Goal: Book appointment/travel/reservation

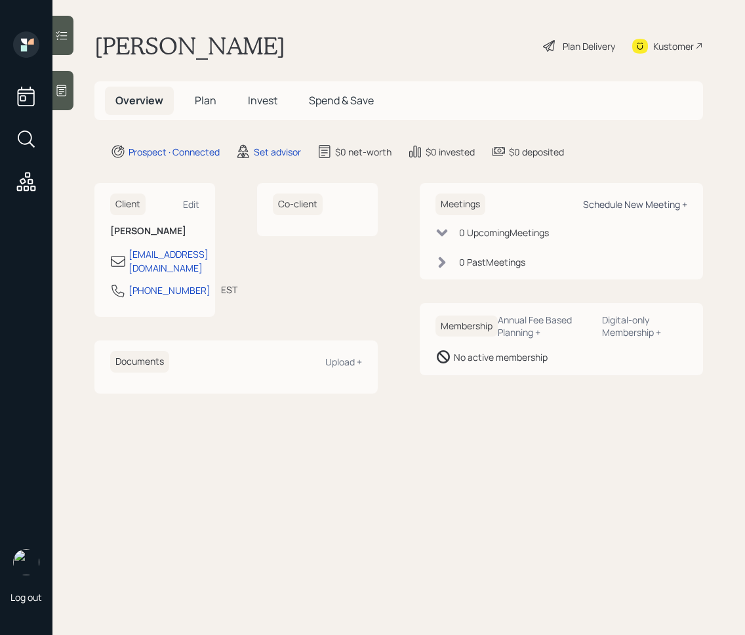
click at [629, 208] on div "Schedule New Meeting +" at bounding box center [635, 204] width 104 height 12
select select "round-[PERSON_NAME]"
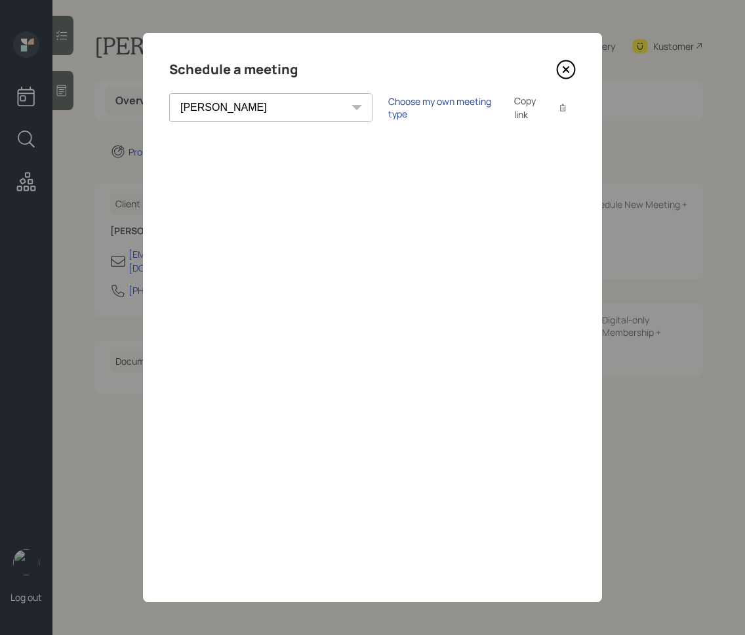
click at [388, 109] on div "Choose my own meeting type" at bounding box center [443, 107] width 110 height 25
click at [574, 73] on icon at bounding box center [566, 70] width 18 height 18
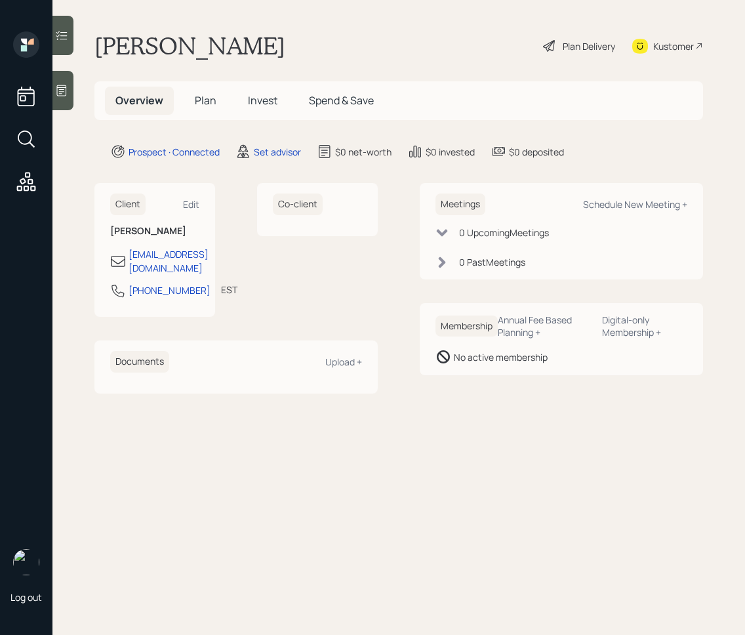
click at [60, 92] on icon at bounding box center [61, 90] width 13 height 13
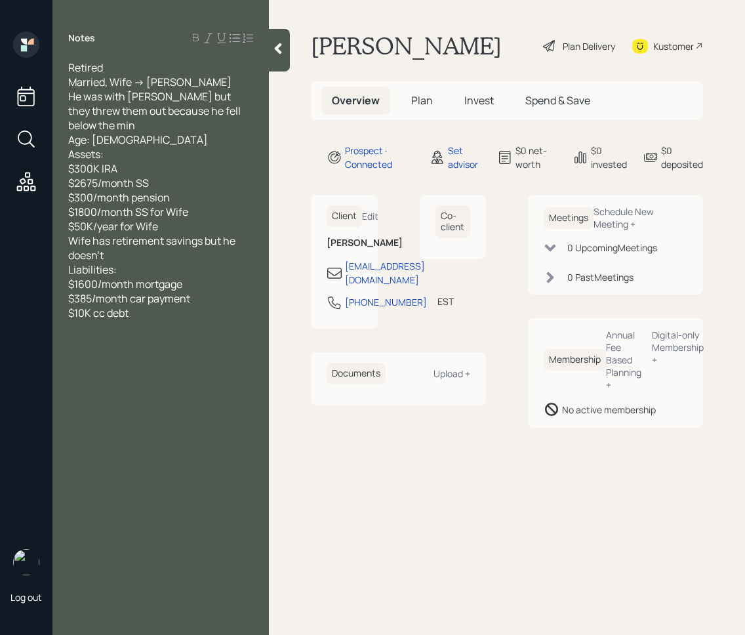
click at [273, 56] on div at bounding box center [279, 50] width 21 height 43
